Goal: Task Accomplishment & Management: Complete application form

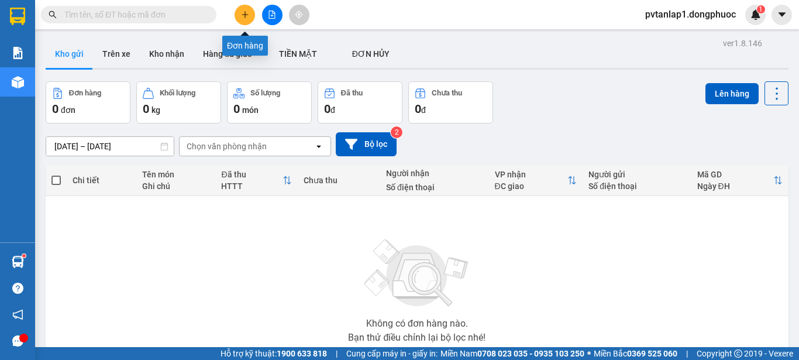
click at [243, 9] on button at bounding box center [245, 15] width 20 height 20
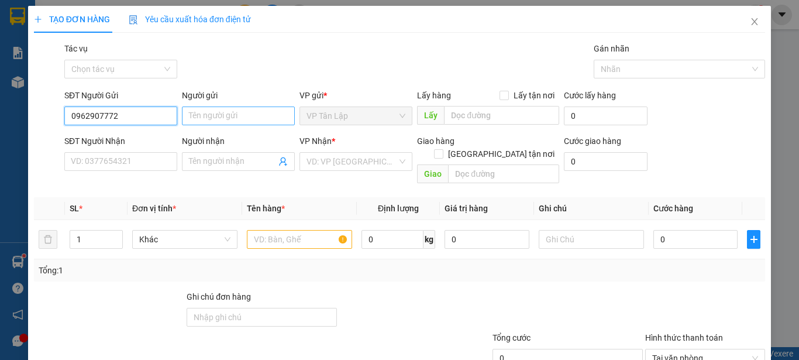
type input "0962907772"
click at [212, 119] on input "Người gửi" at bounding box center [238, 115] width 113 height 19
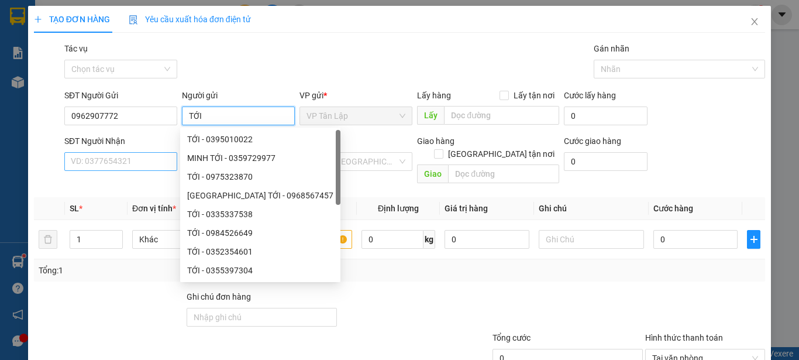
type input "TỚI"
click at [139, 160] on input "SĐT Người Nhận" at bounding box center [120, 161] width 113 height 19
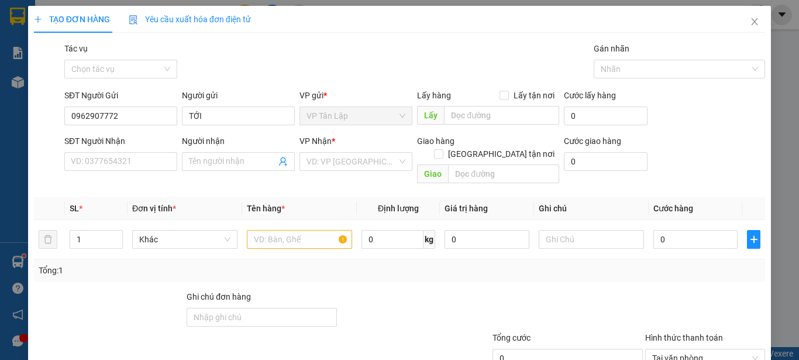
click at [429, 59] on div "Gói vận chuyển * Tiêu chuẩn Tác vụ Chọn tác vụ Gán nhãn Nhãn" at bounding box center [415, 62] width 706 height 41
click at [244, 165] on input "Người nhận" at bounding box center [232, 161] width 87 height 13
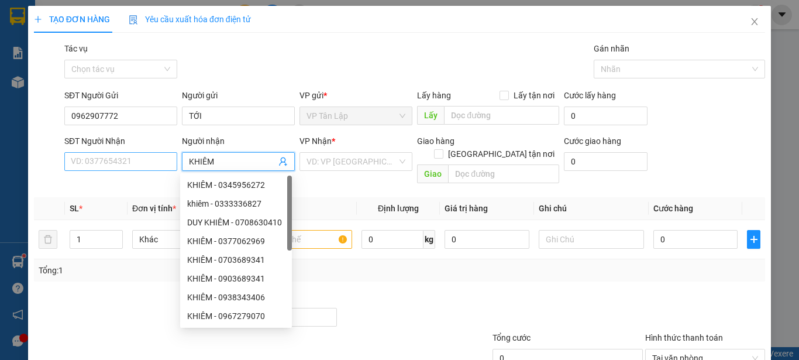
type input "KHIÊM"
click at [105, 164] on input "SĐT Người Nhận" at bounding box center [120, 161] width 113 height 19
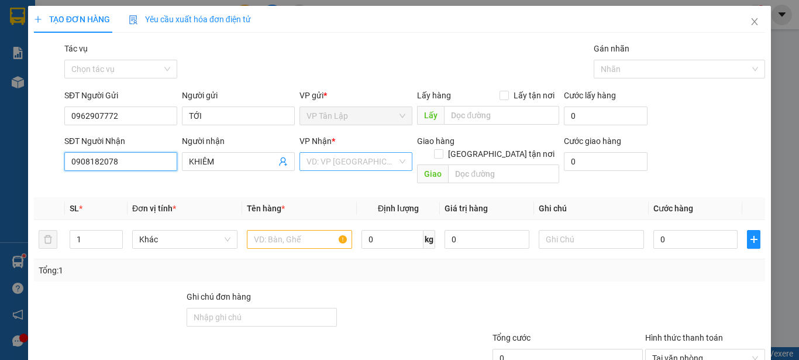
type input "0908182078"
click at [329, 161] on input "search" at bounding box center [352, 162] width 91 height 18
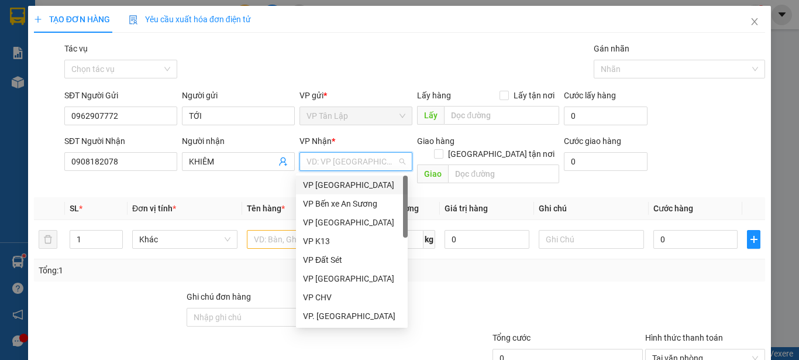
type input "Q"
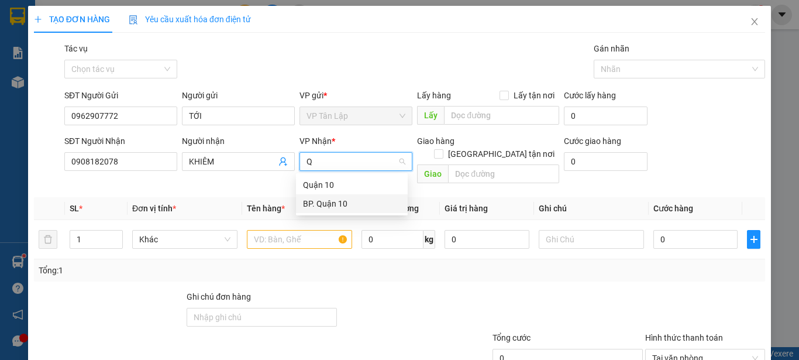
click at [324, 201] on div "BP. Quận 10" at bounding box center [352, 203] width 98 height 13
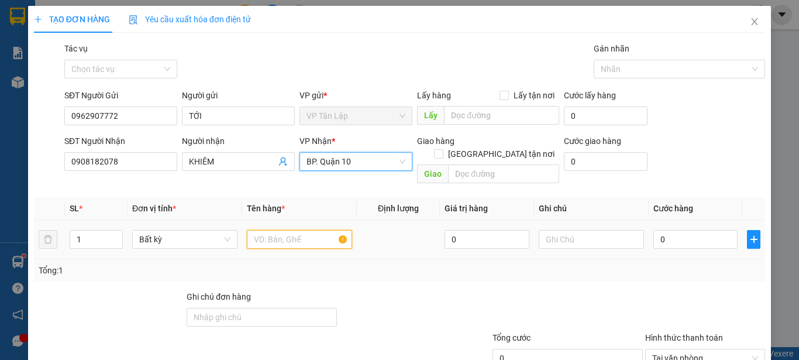
click at [312, 230] on input "text" at bounding box center [299, 239] width 105 height 19
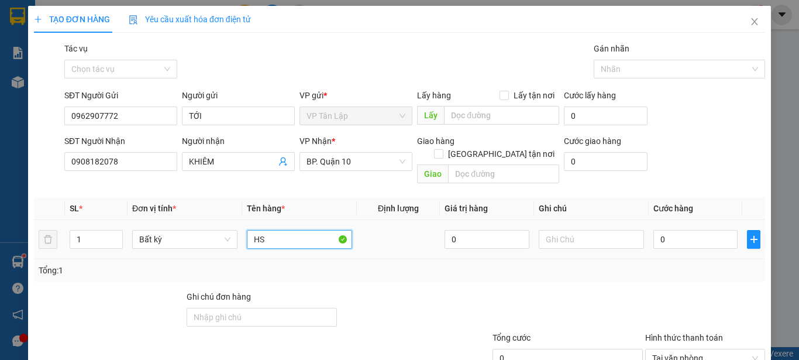
type input "H"
type input "GT"
click at [673, 230] on input "0" at bounding box center [696, 239] width 84 height 19
type input "5"
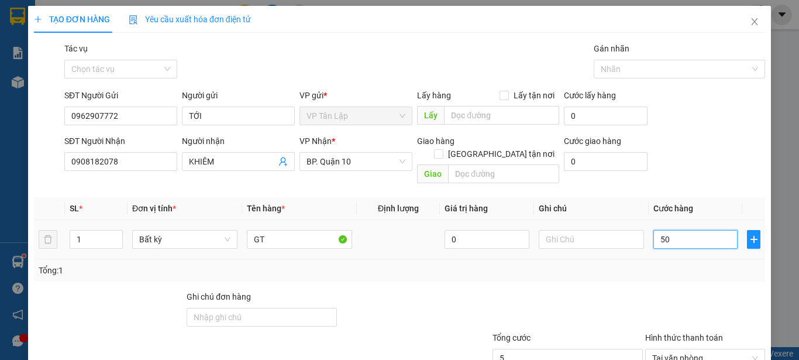
type input "502"
type input "50"
type input "500"
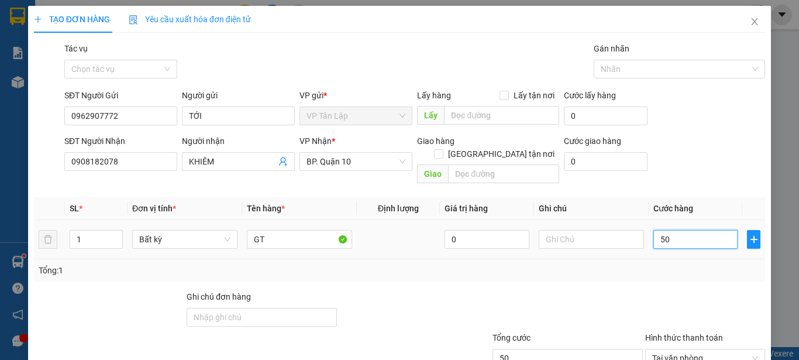
type input "500"
type input "5.000"
type input "50.000"
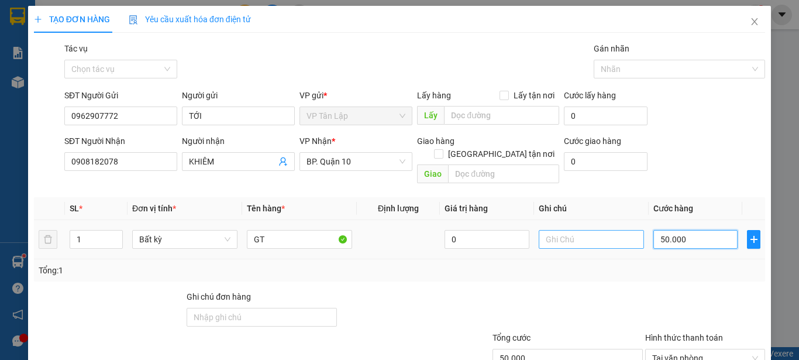
type input "50.000"
click at [594, 230] on input "text" at bounding box center [591, 239] width 105 height 19
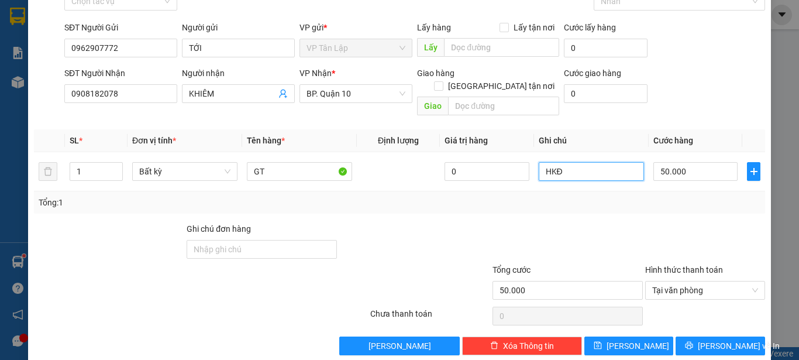
scroll to position [73, 0]
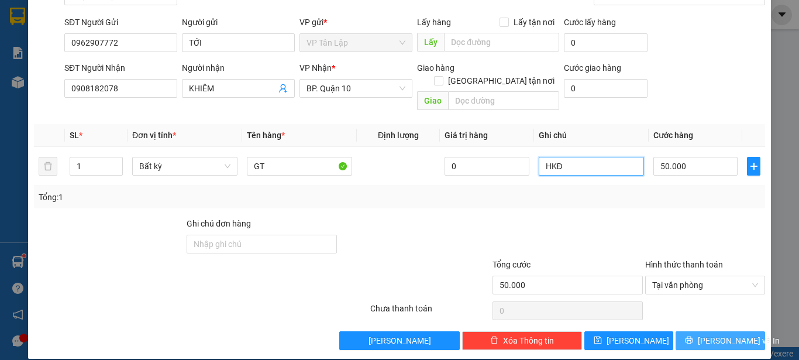
type input "HKĐ"
click at [708, 334] on span "[PERSON_NAME] và In" at bounding box center [739, 340] width 82 height 13
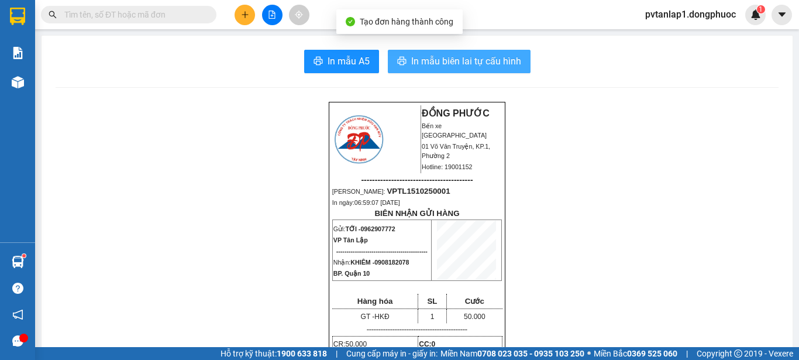
click at [446, 56] on span "In mẫu biên lai tự cấu hình" at bounding box center [466, 61] width 110 height 15
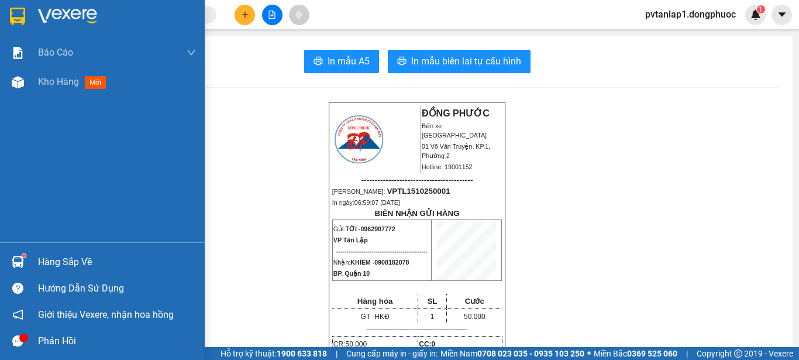
click at [26, 260] on div at bounding box center [18, 262] width 20 height 20
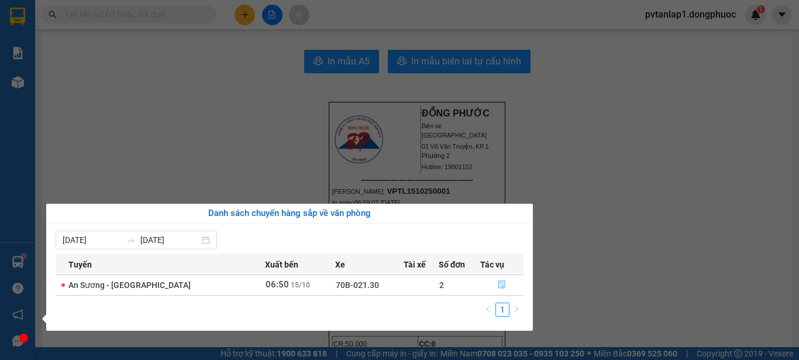
click at [505, 280] on button "button" at bounding box center [502, 285] width 42 height 19
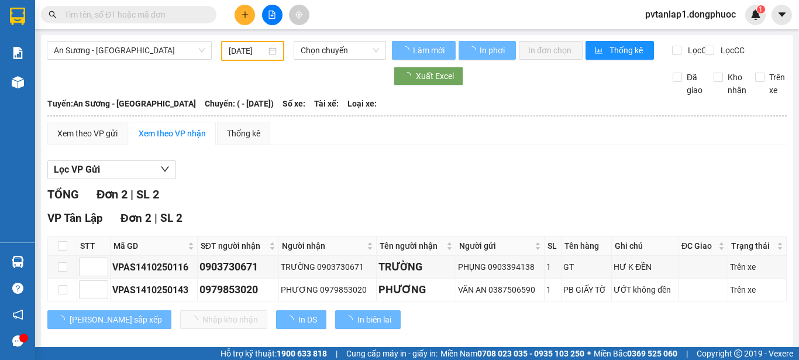
type input "[DATE]"
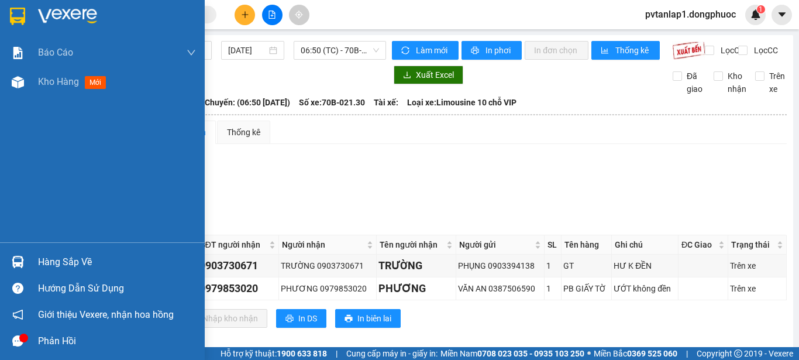
click at [19, 13] on img at bounding box center [17, 17] width 15 height 18
